Goal: Information Seeking & Learning: Learn about a topic

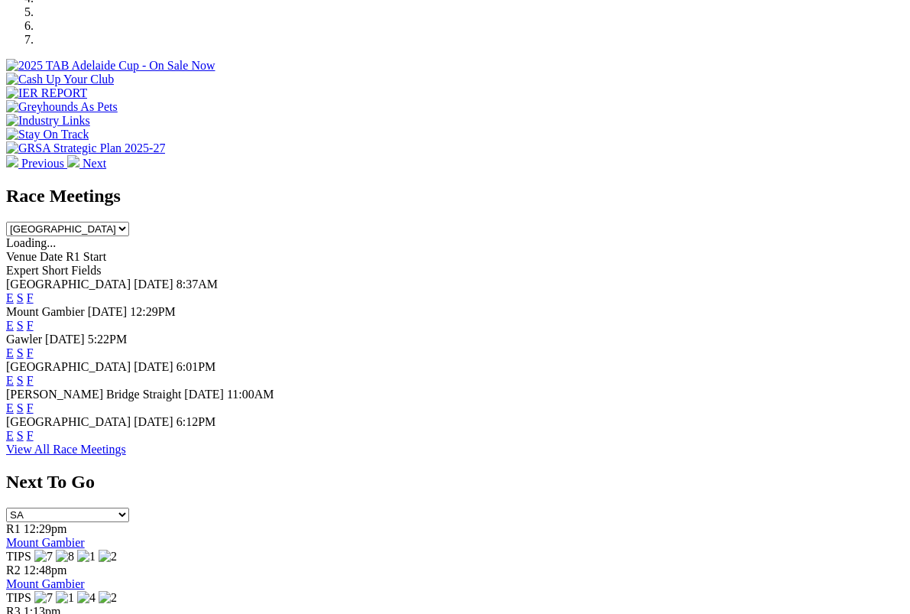
scroll to position [533, 0]
click at [785, 605] on div "R3 1:13pm [GEOGRAPHIC_DATA] TIPS" at bounding box center [455, 625] width 898 height 41
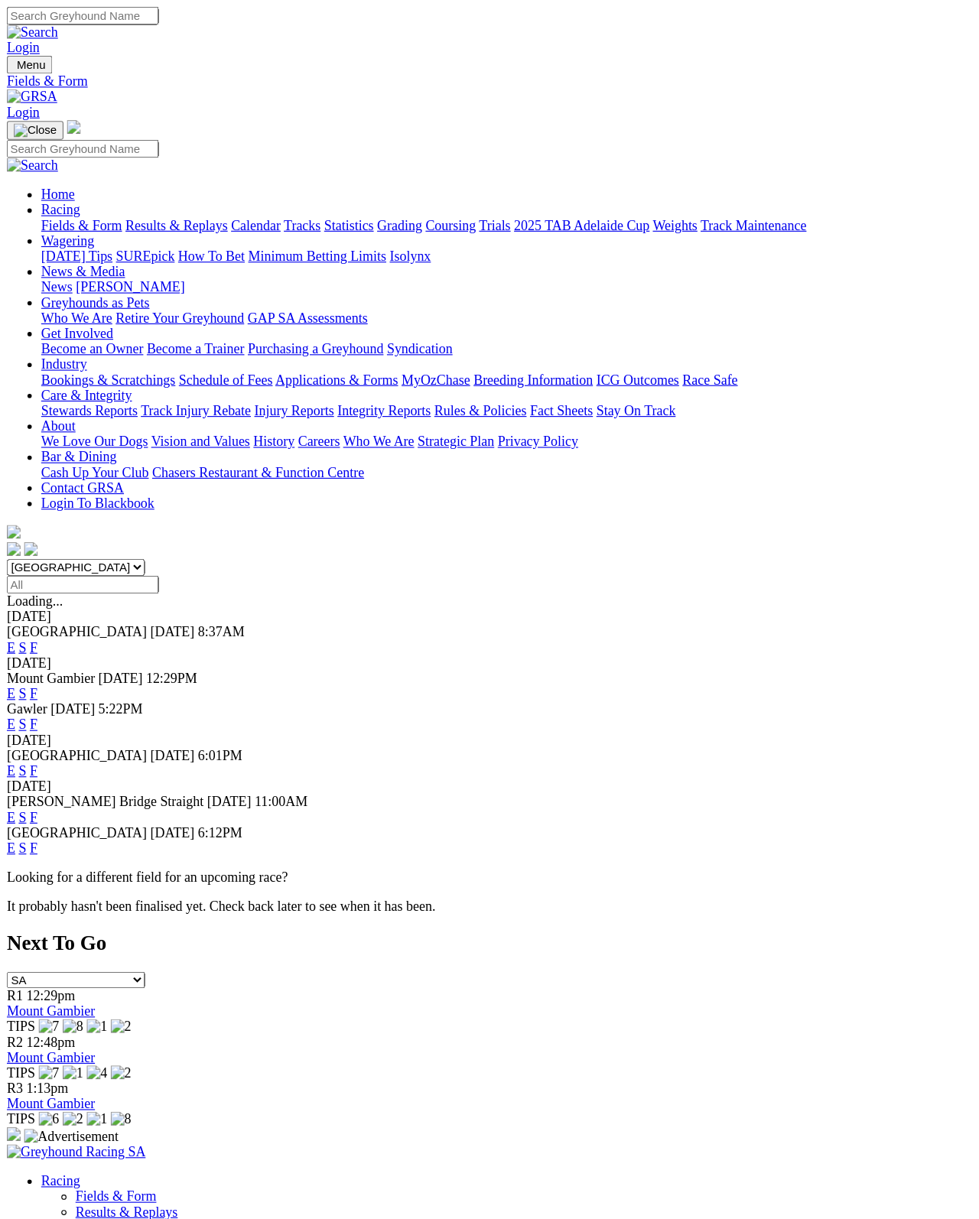
scroll to position [14, 0]
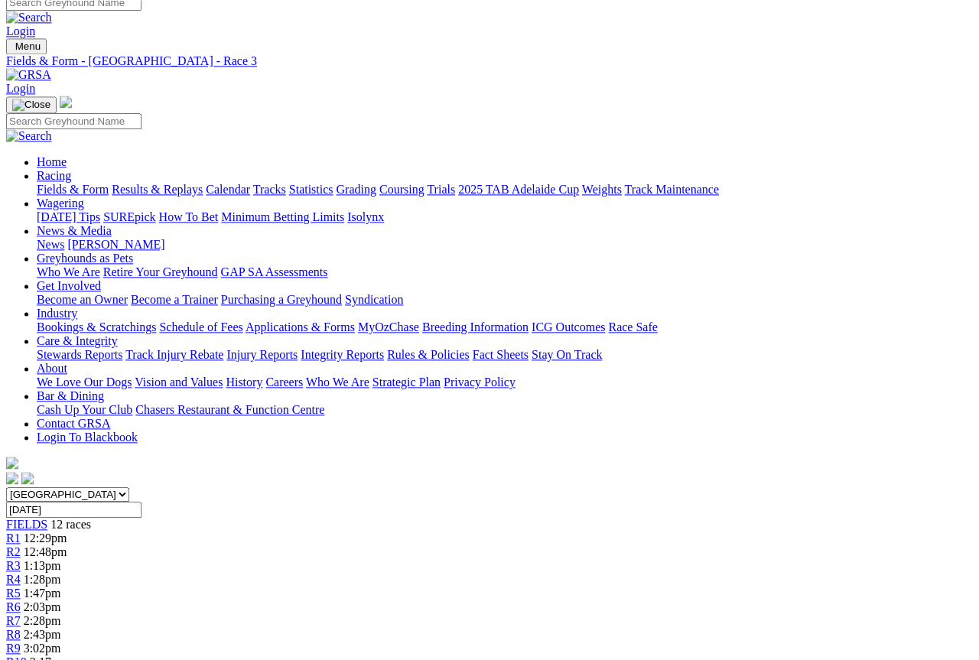
scroll to position [11, 0]
click at [203, 183] on link "Results & Replays" at bounding box center [157, 189] width 91 height 13
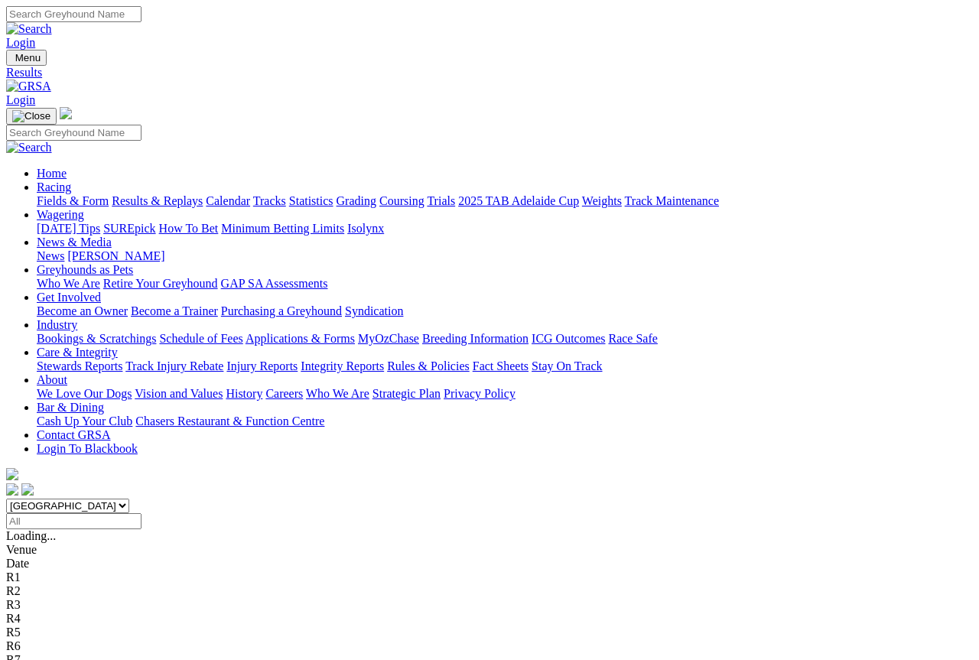
scroll to position [8, 0]
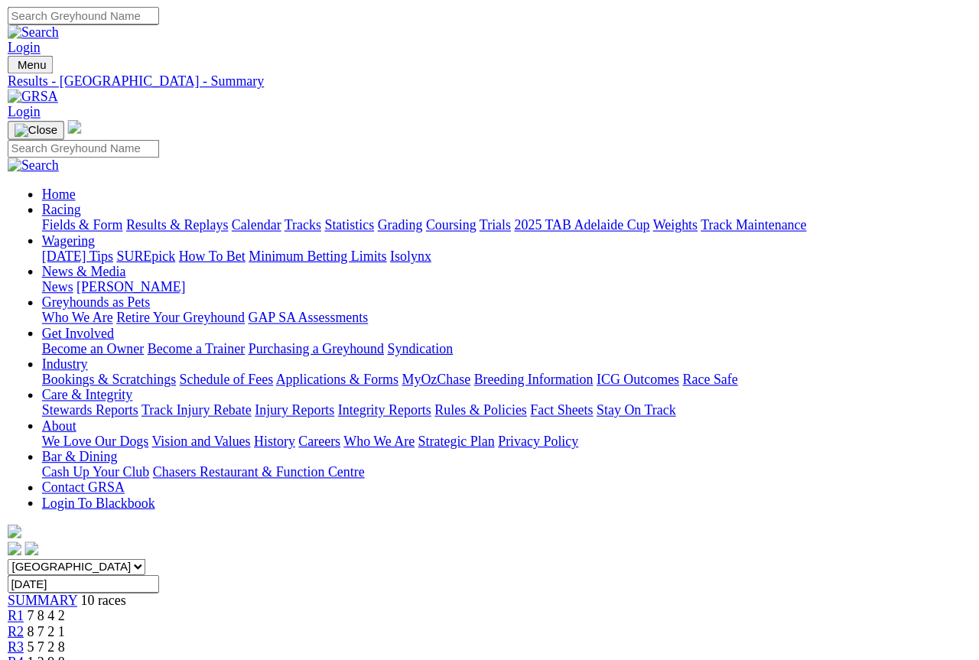
scroll to position [8, 0]
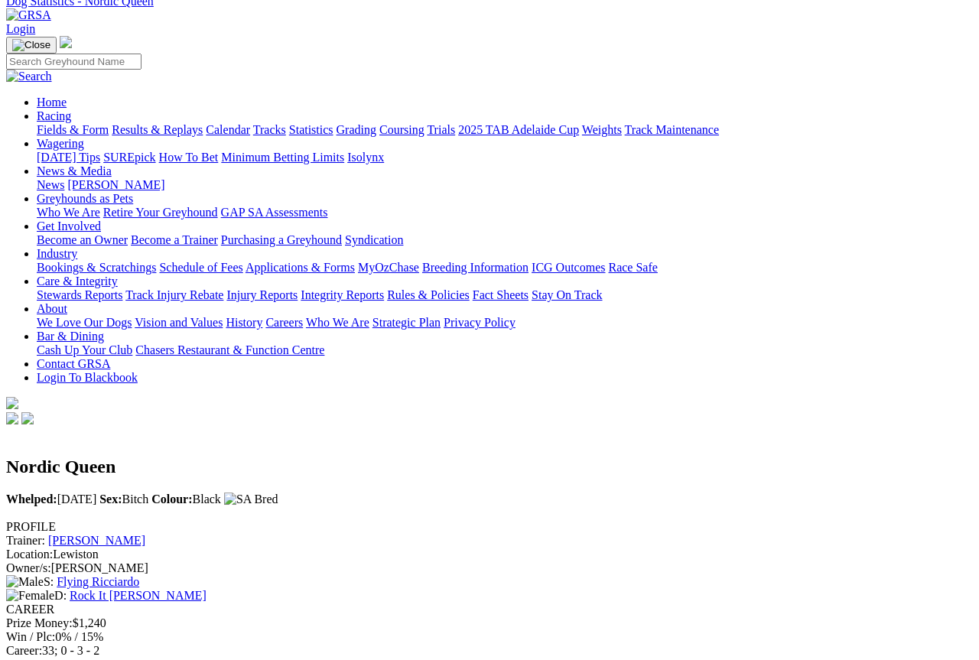
scroll to position [64, 0]
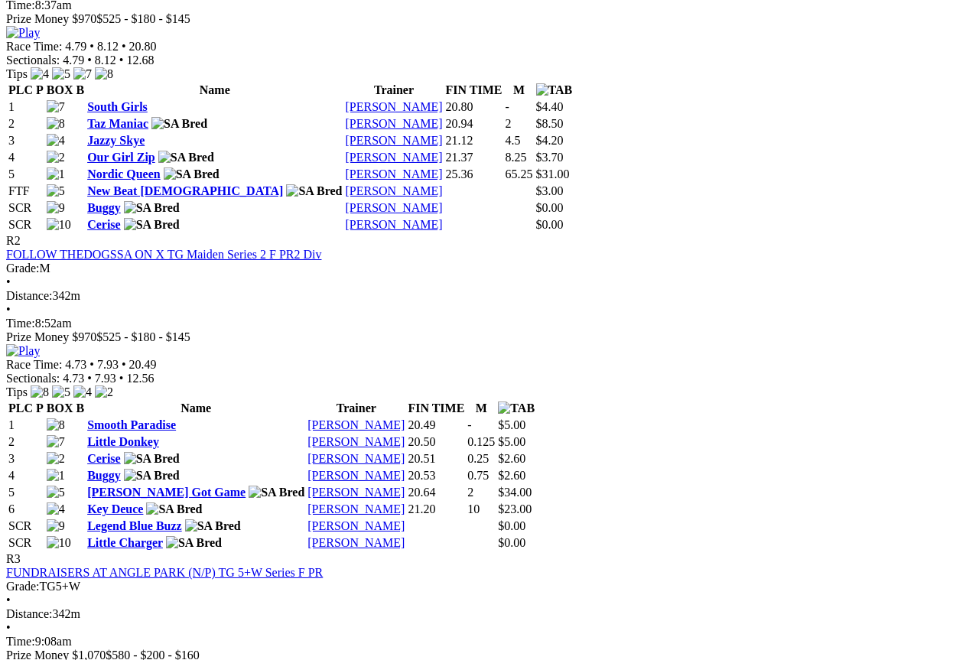
scroll to position [831, 0]
